Goal: Navigation & Orientation: Find specific page/section

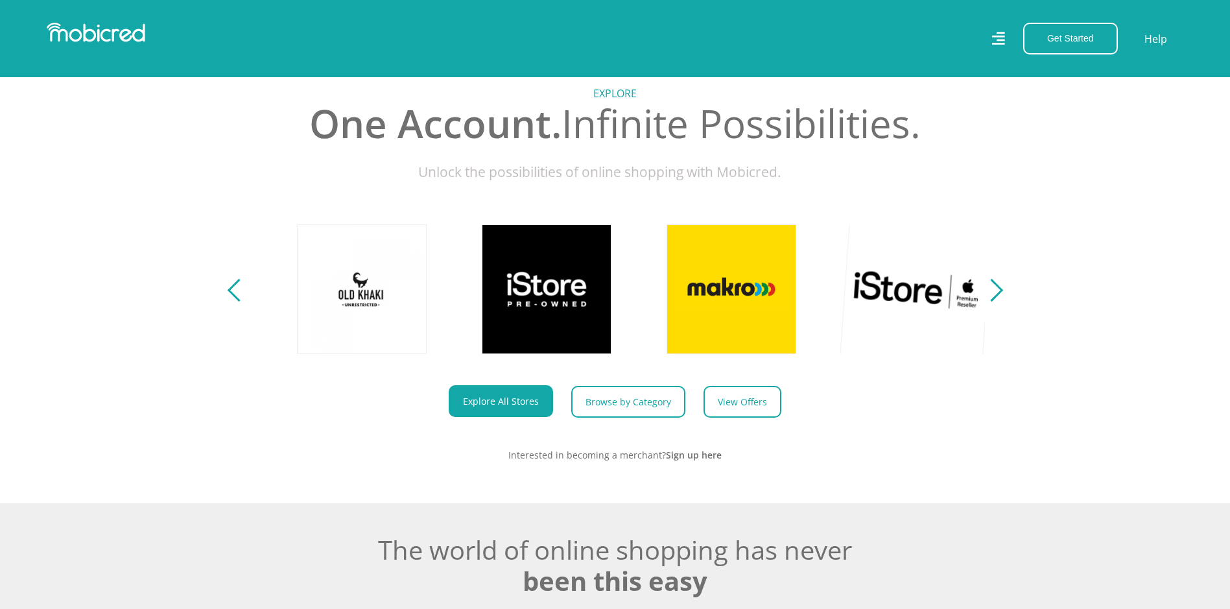
scroll to position [0, 924]
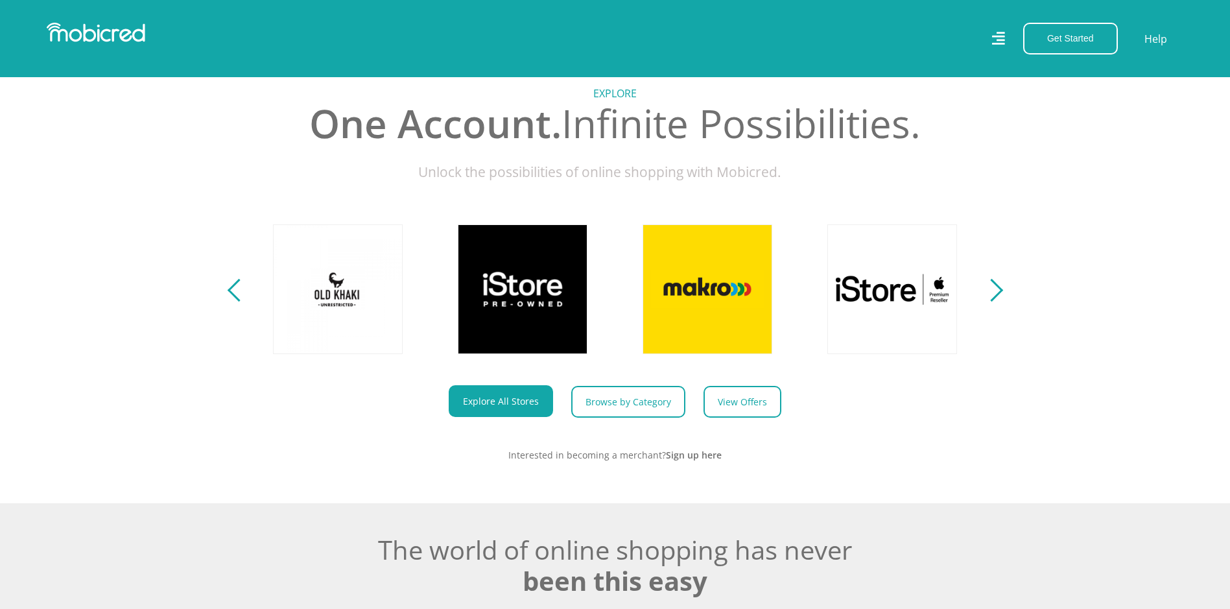
click at [995, 302] on div "Next" at bounding box center [991, 290] width 23 height 23
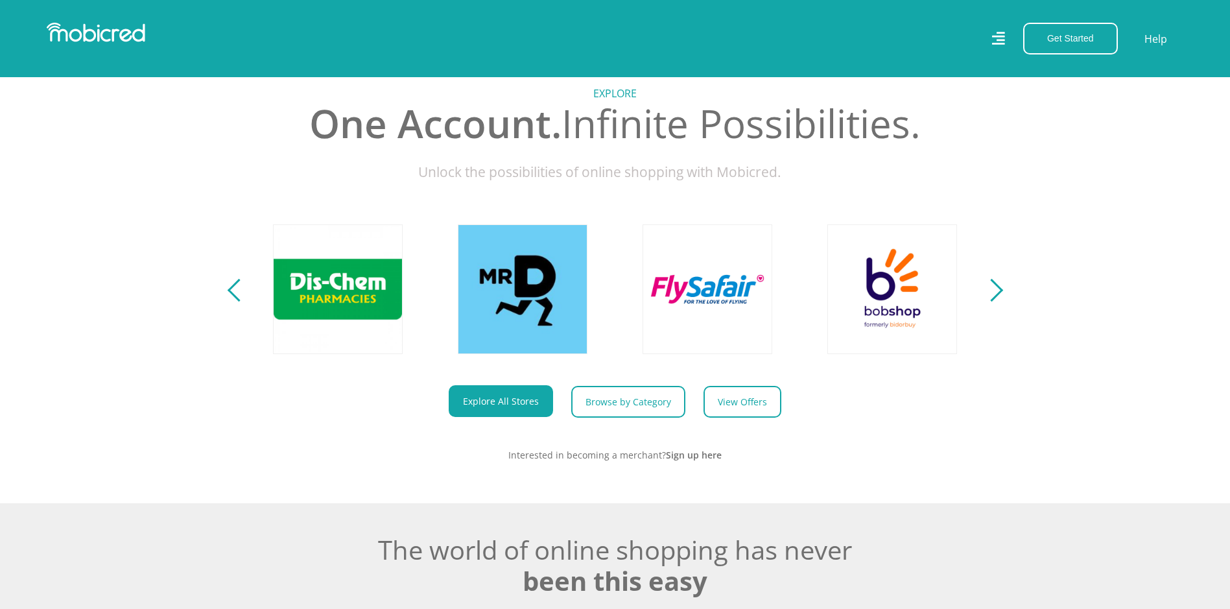
click at [995, 302] on div "Next" at bounding box center [991, 290] width 23 height 23
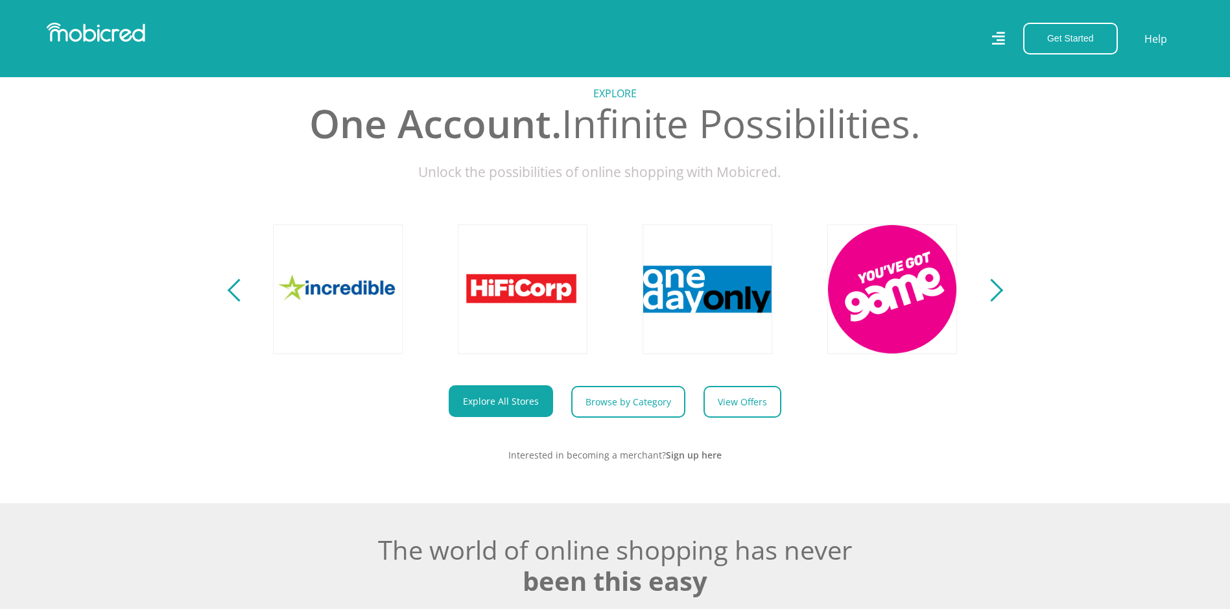
click at [995, 302] on div "Next" at bounding box center [991, 290] width 23 height 23
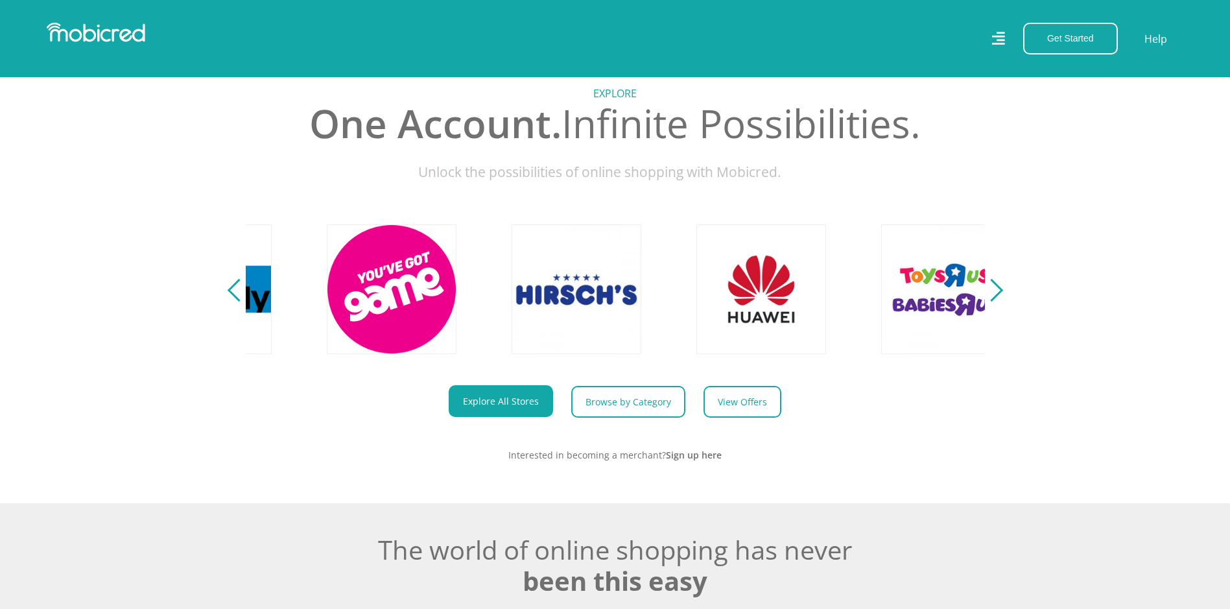
scroll to position [0, 2957]
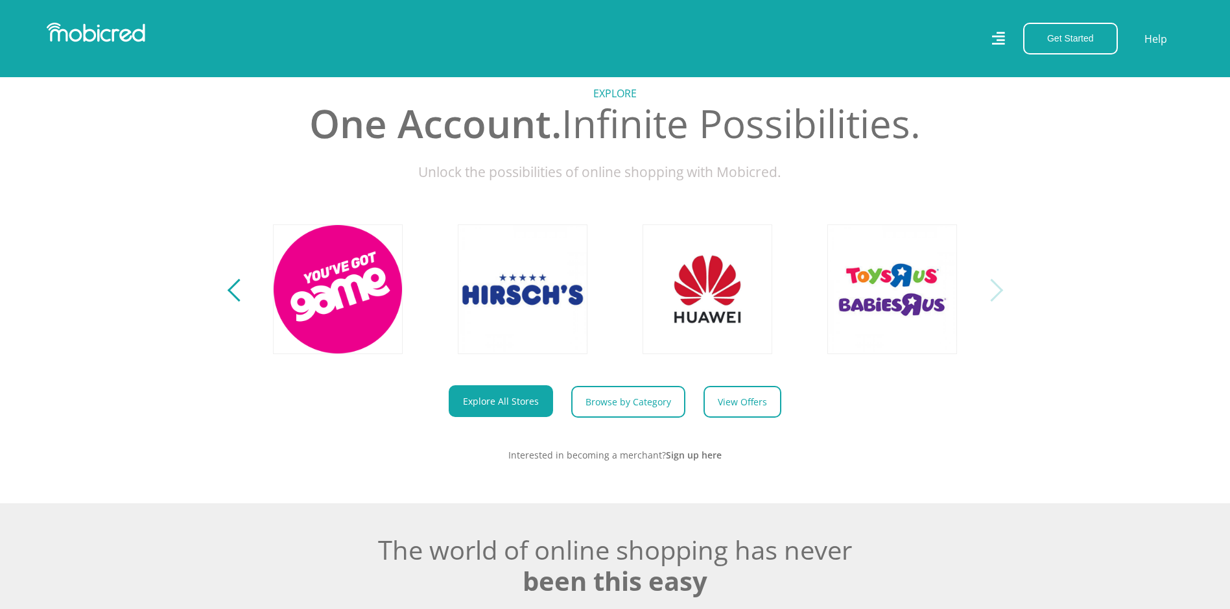
click at [997, 300] on div "Next" at bounding box center [991, 290] width 23 height 23
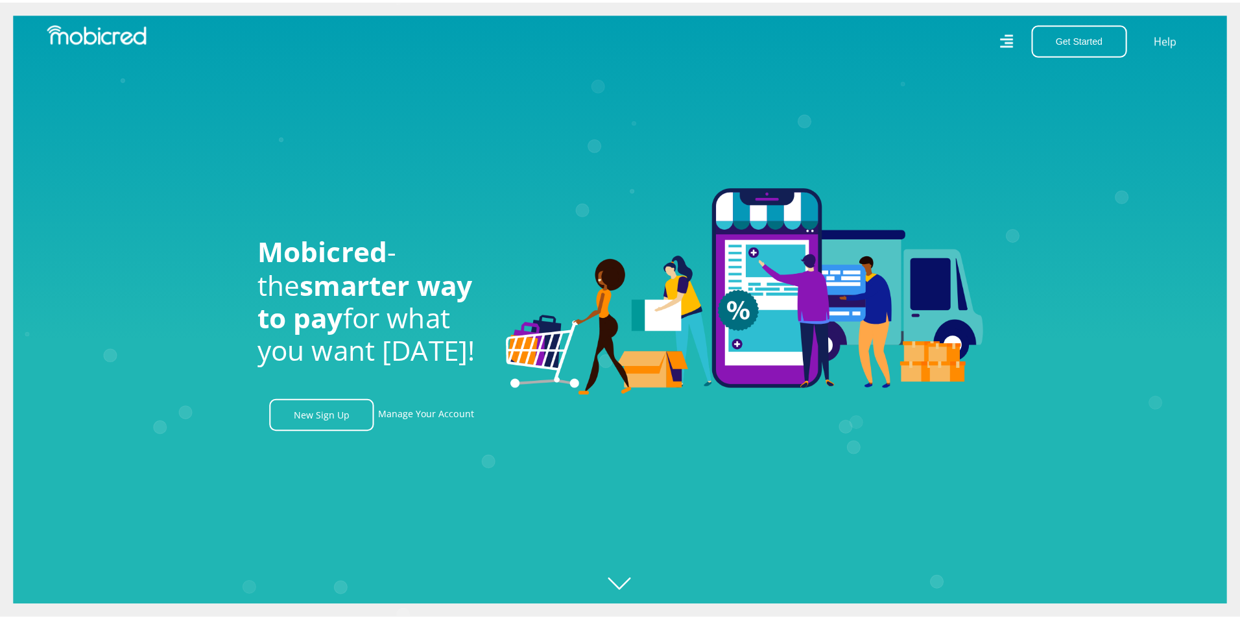
scroll to position [0, 2402]
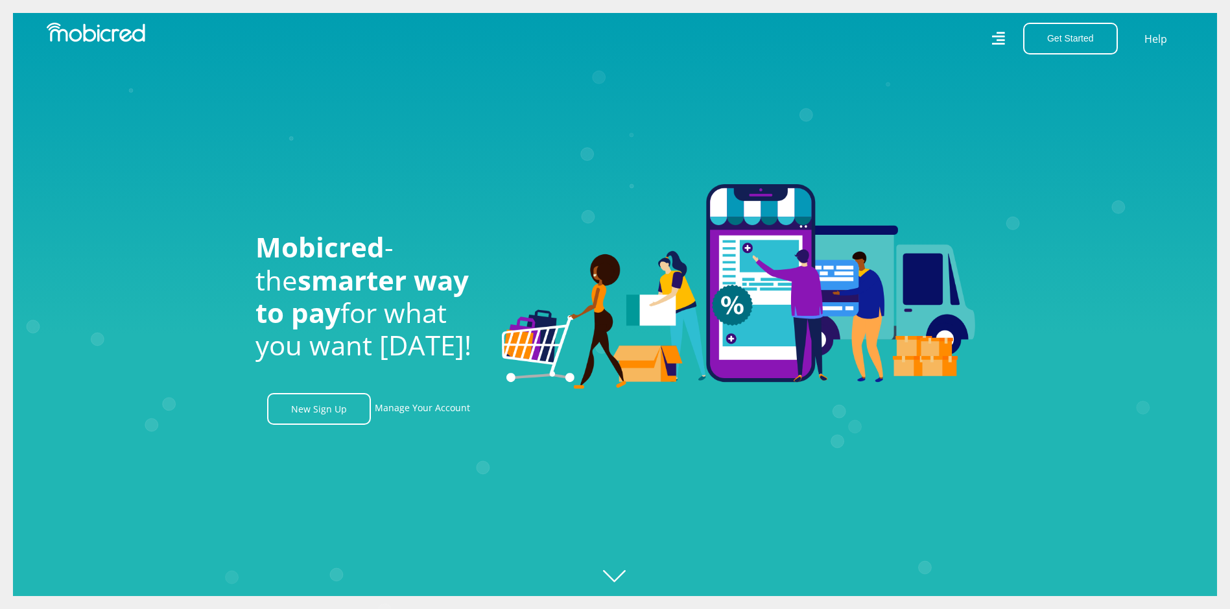
click at [1000, 39] on icon at bounding box center [997, 38] width 13 height 19
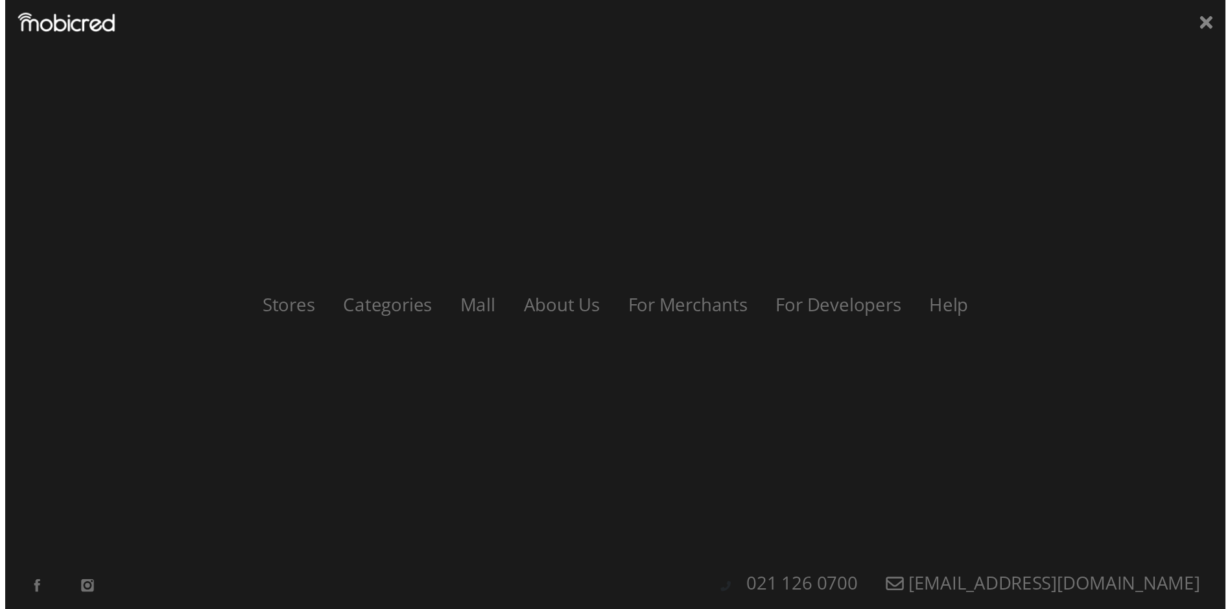
scroll to position [0, 0]
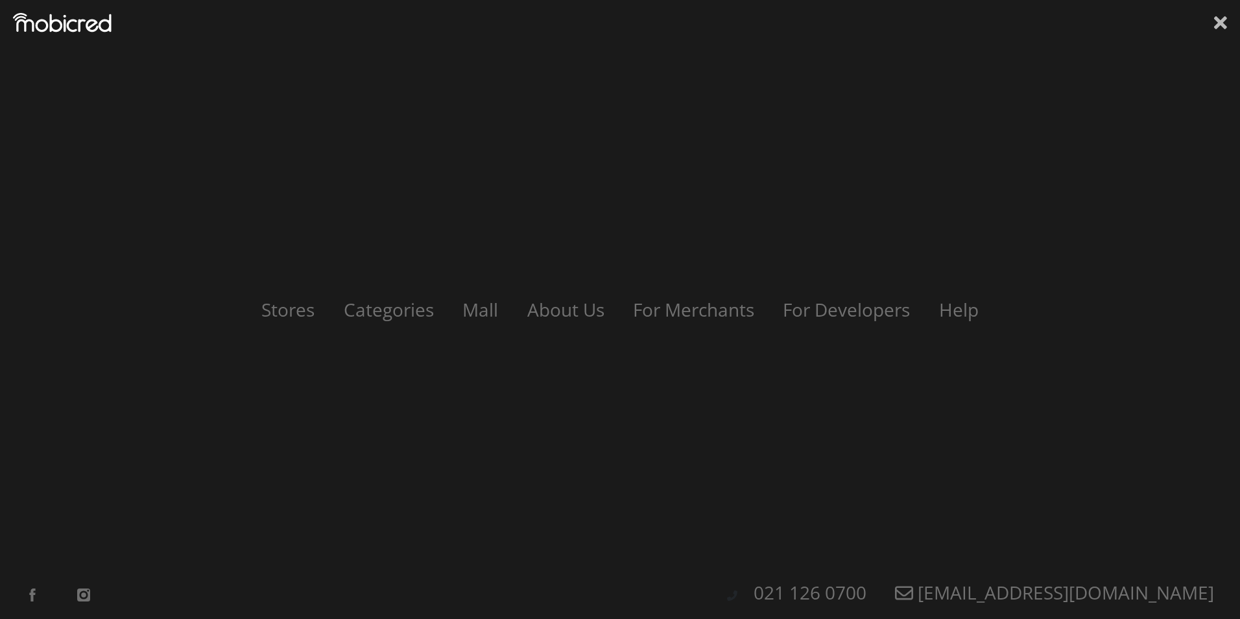
click at [1223, 21] on icon at bounding box center [1220, 22] width 13 height 13
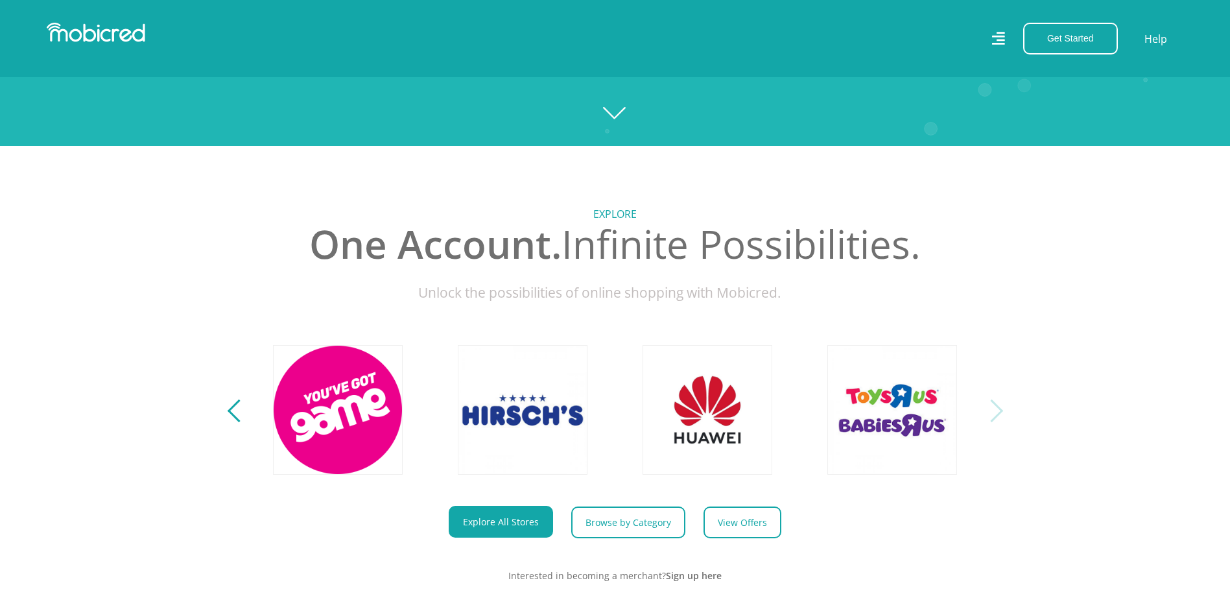
scroll to position [584, 0]
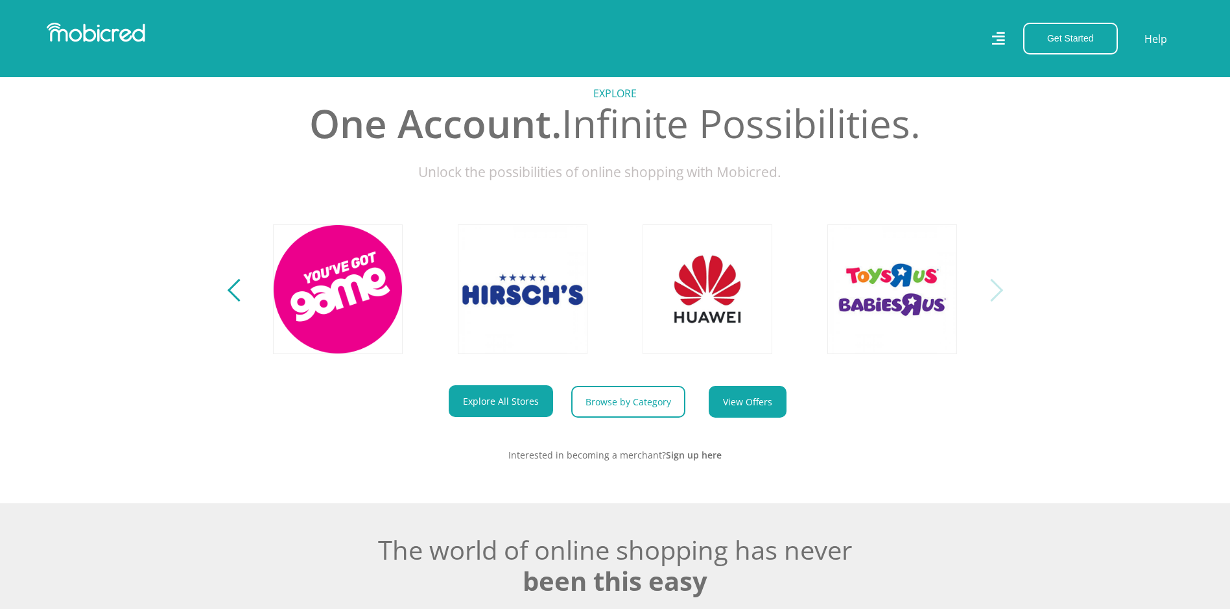
click at [719, 407] on link "View Offers" at bounding box center [748, 402] width 78 height 32
